Goal: Navigation & Orientation: Find specific page/section

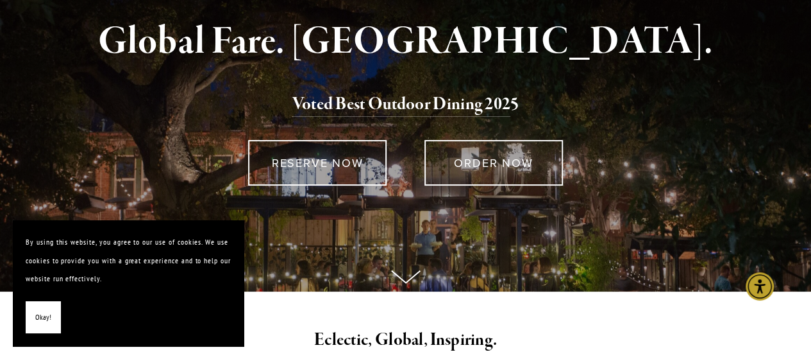
scroll to position [131, 0]
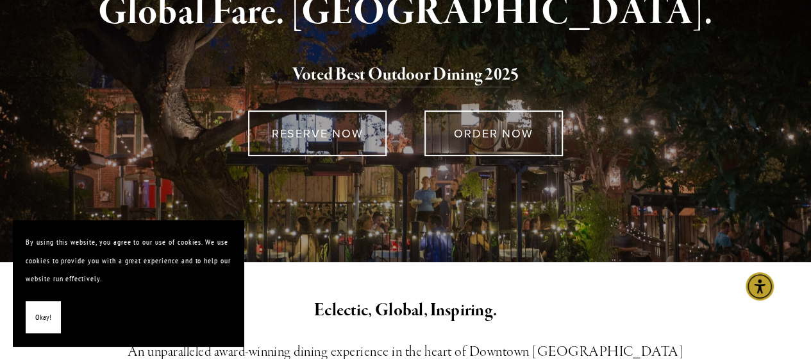
click at [30, 317] on button "Okay!" at bounding box center [43, 317] width 35 height 33
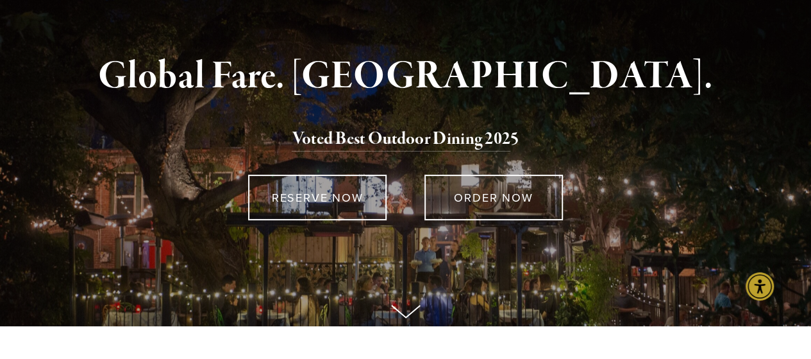
scroll to position [0, 0]
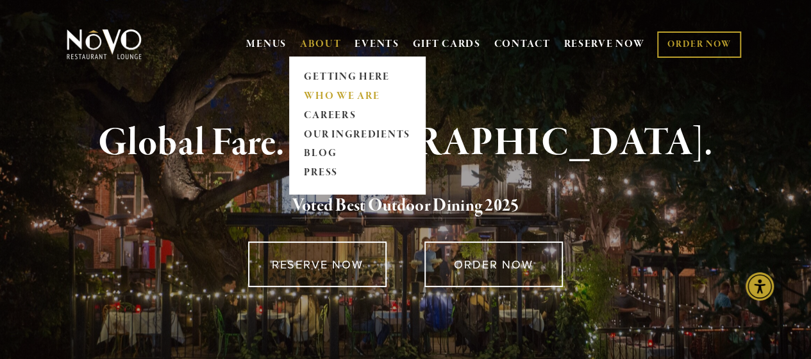
click at [340, 97] on link "WHO WE ARE" at bounding box center [357, 96] width 114 height 19
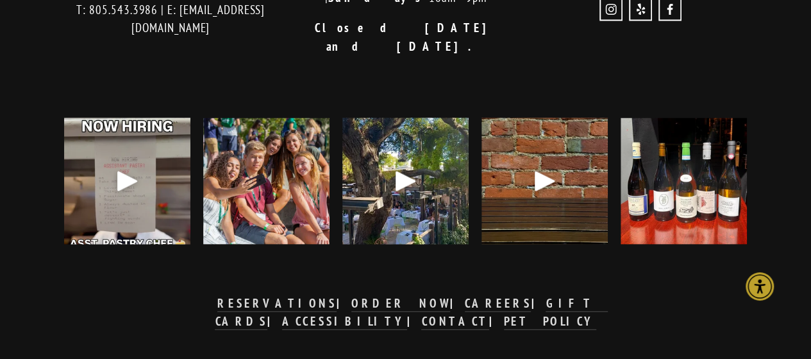
scroll to position [1268, 0]
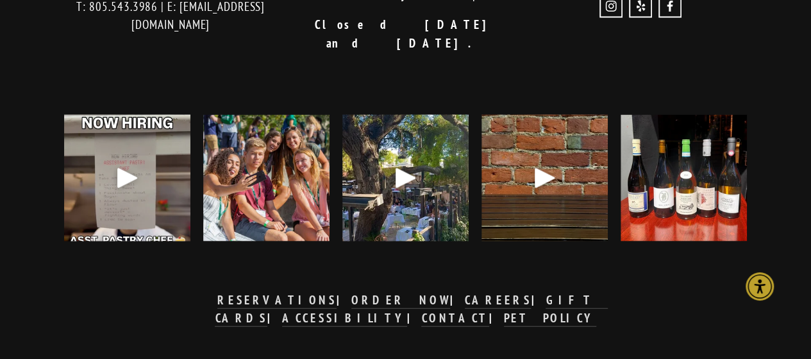
click at [413, 162] on div "Play" at bounding box center [406, 177] width 31 height 31
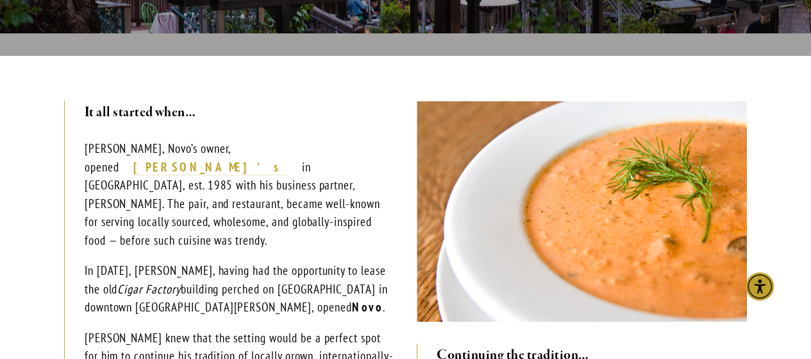
scroll to position [0, 0]
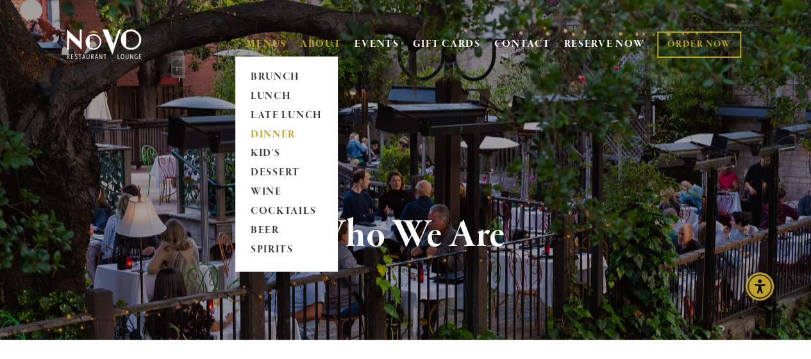
click at [290, 130] on link "DINNER" at bounding box center [286, 134] width 80 height 19
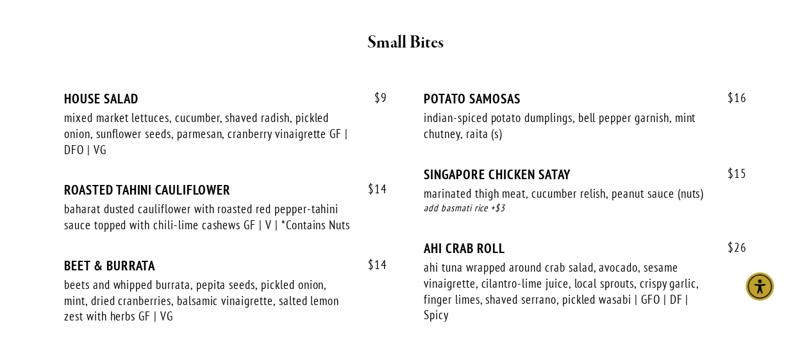
scroll to position [534, 0]
